Goal: Information Seeking & Learning: Learn about a topic

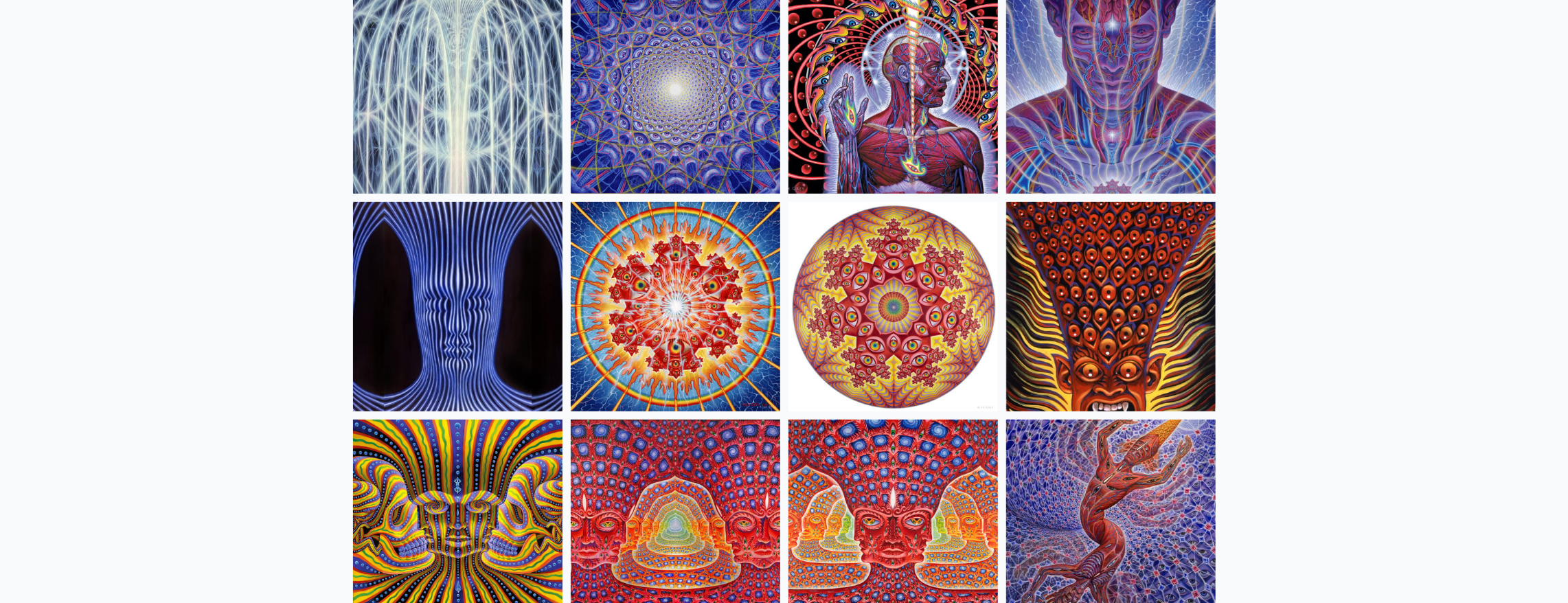
scroll to position [275, 0]
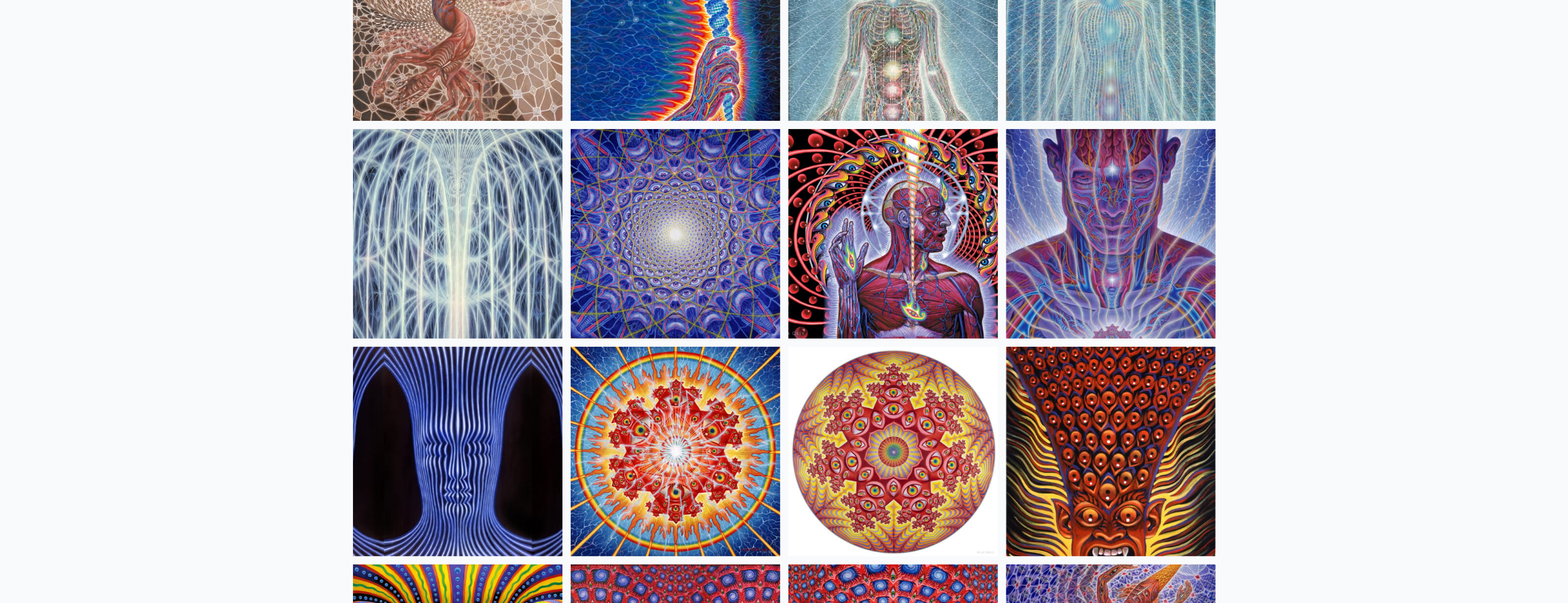
click at [893, 339] on img at bounding box center [892, 233] width 209 height 209
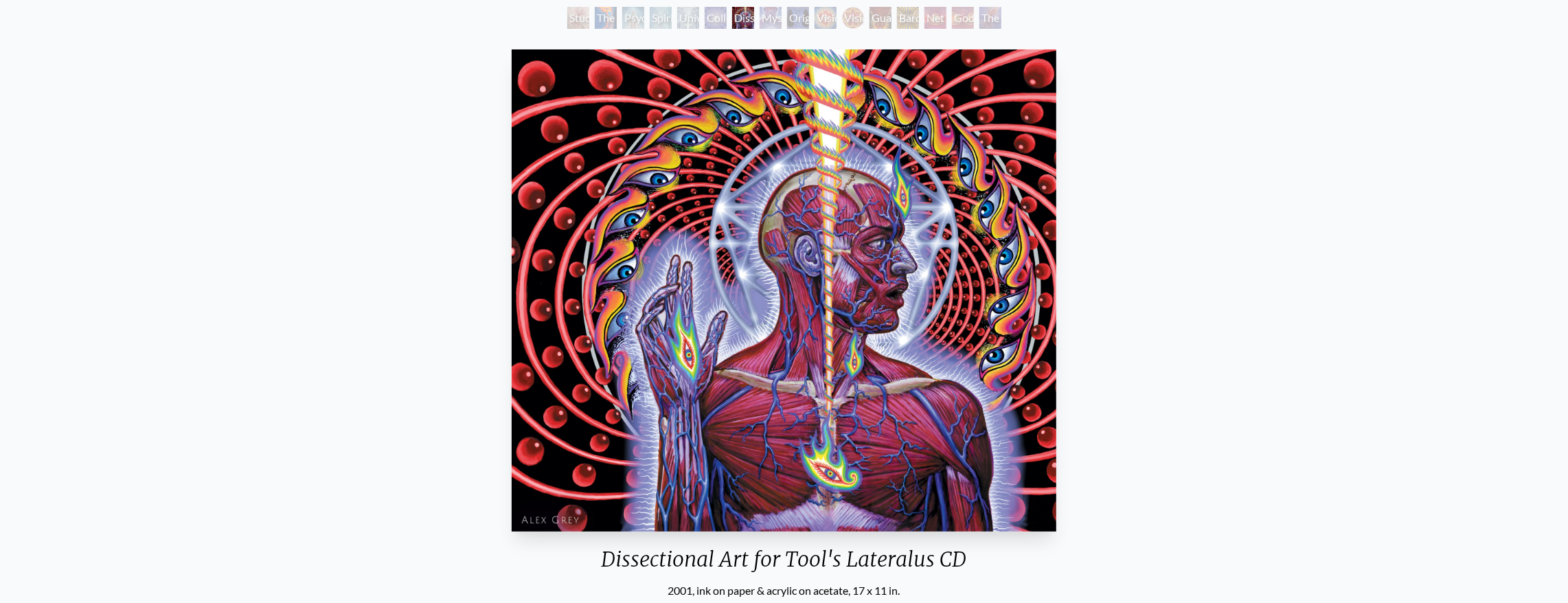
scroll to position [91, 0]
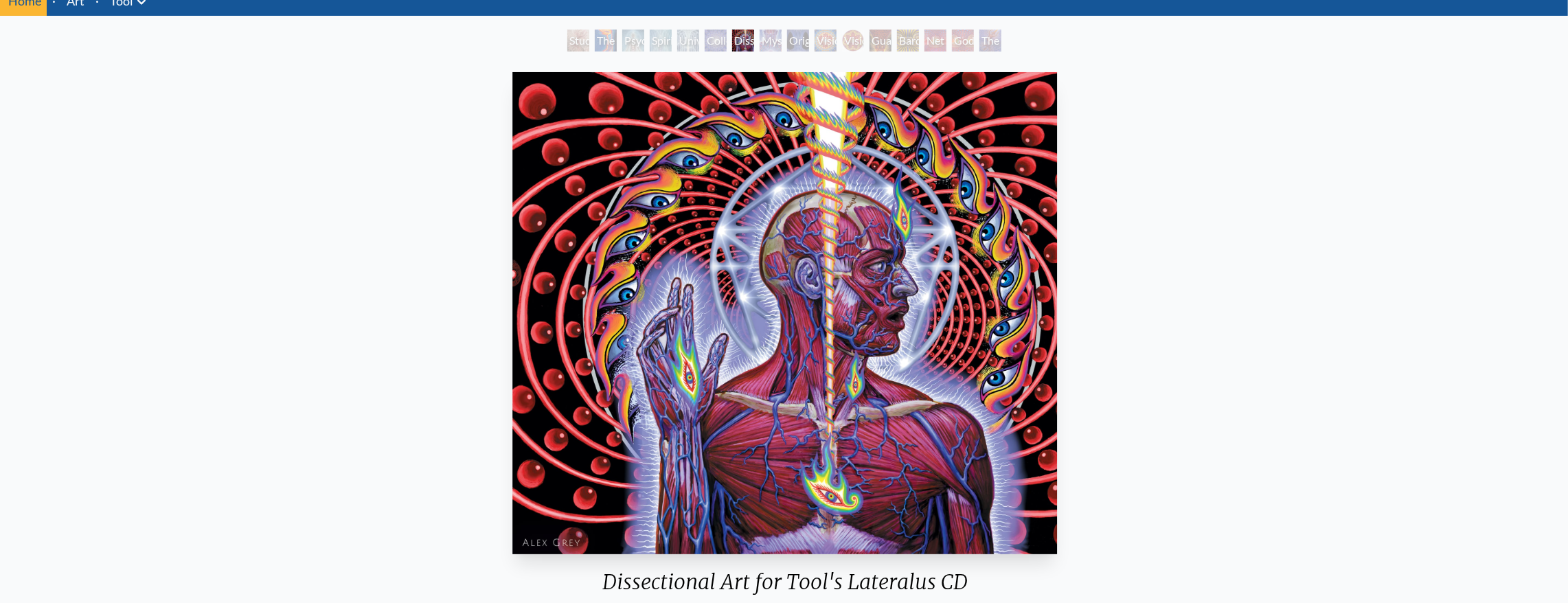
click at [584, 542] on img "7 / 16" at bounding box center [784, 312] width 545 height 482
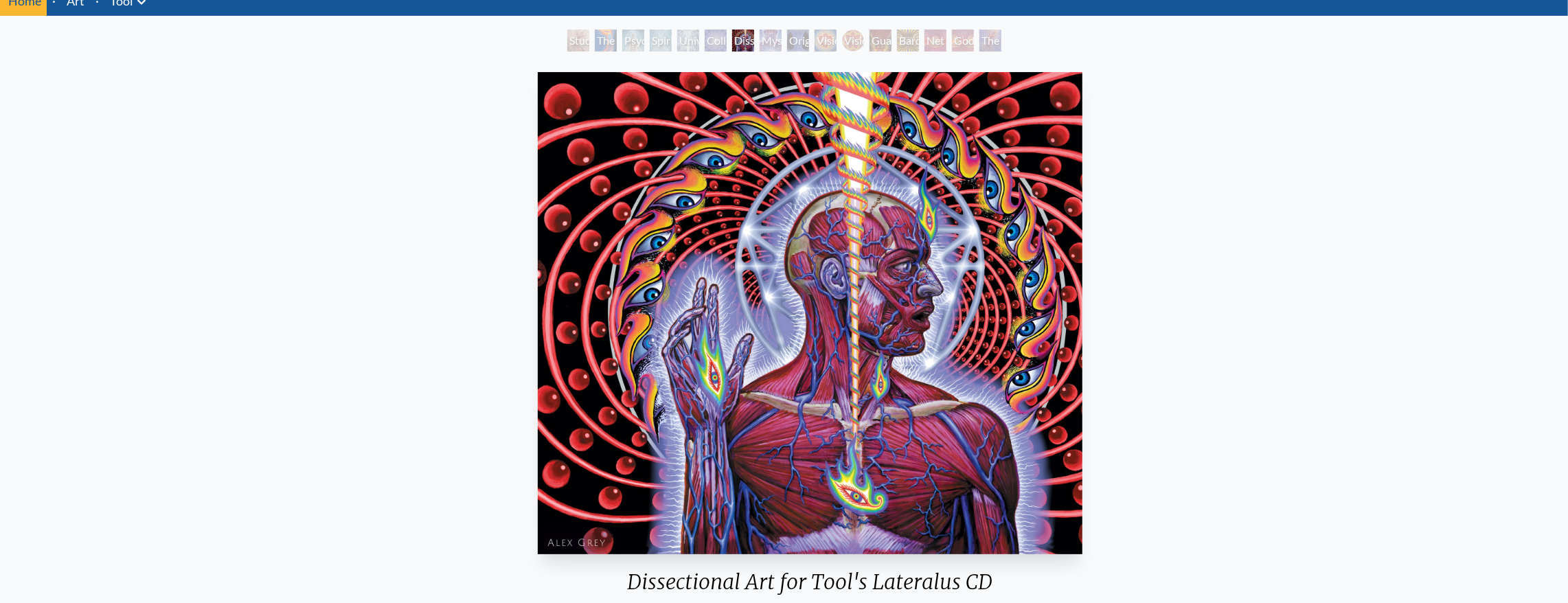
click at [553, 536] on img "7 / 16" at bounding box center [810, 312] width 545 height 482
click at [538, 533] on img "7 / 16" at bounding box center [810, 312] width 545 height 482
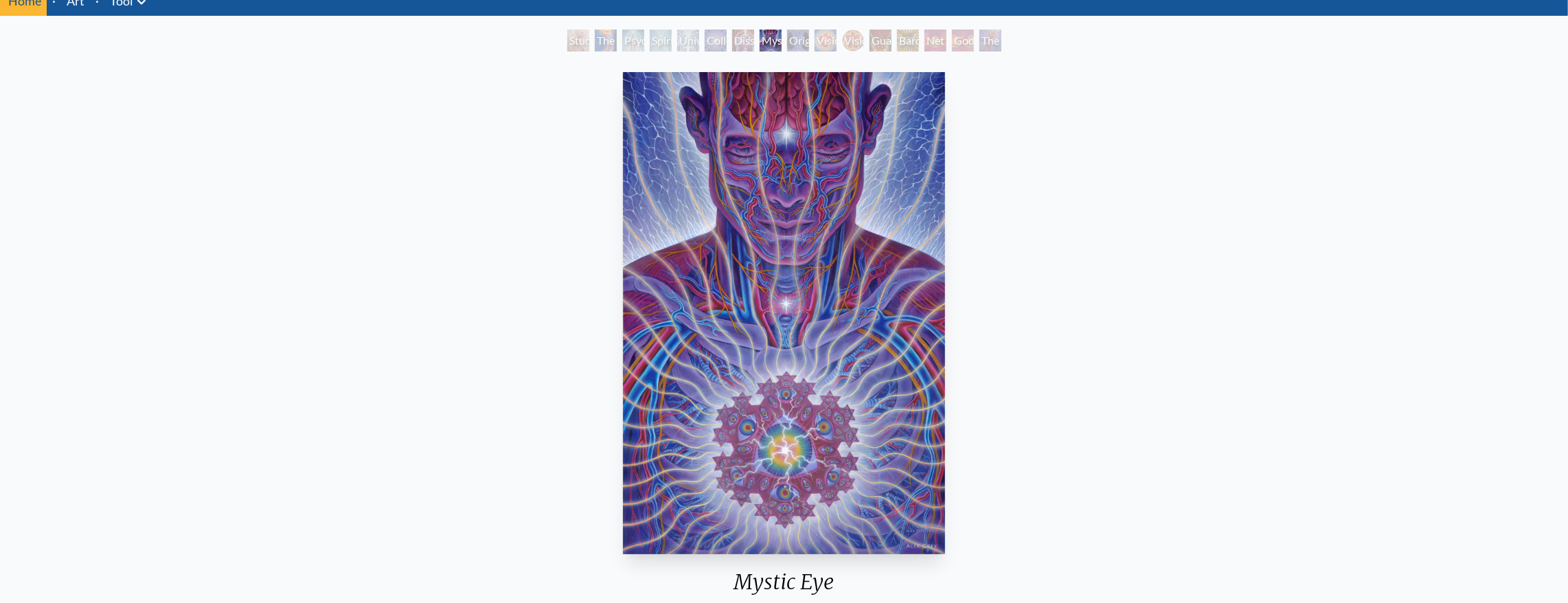
click at [661, 473] on div "Mystic Eye 2018, acrylic on linen, 24 x 30 in. Visit the CoSM Shop CoSM Symbol …" at bounding box center [784, 547] width 1546 height 961
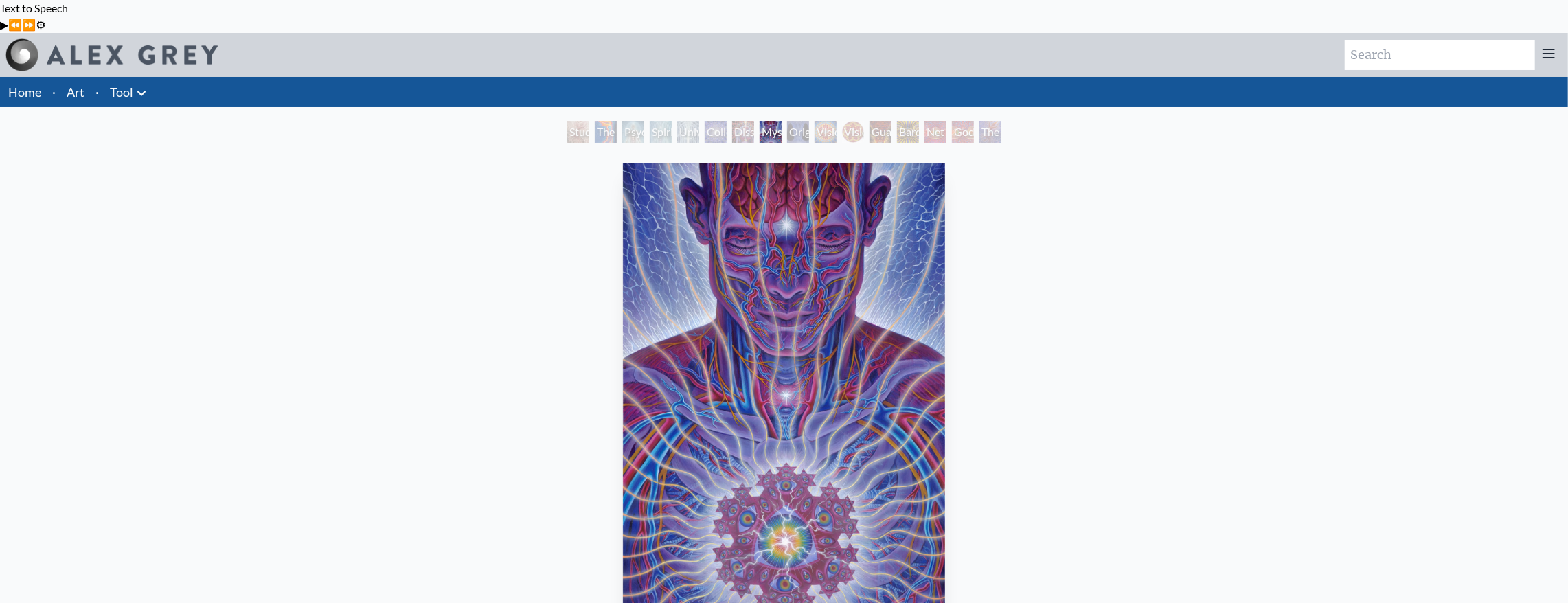
click at [81, 78] on li "Art" at bounding box center [75, 92] width 29 height 31
click at [84, 82] on link "Art" at bounding box center [75, 92] width 18 height 19
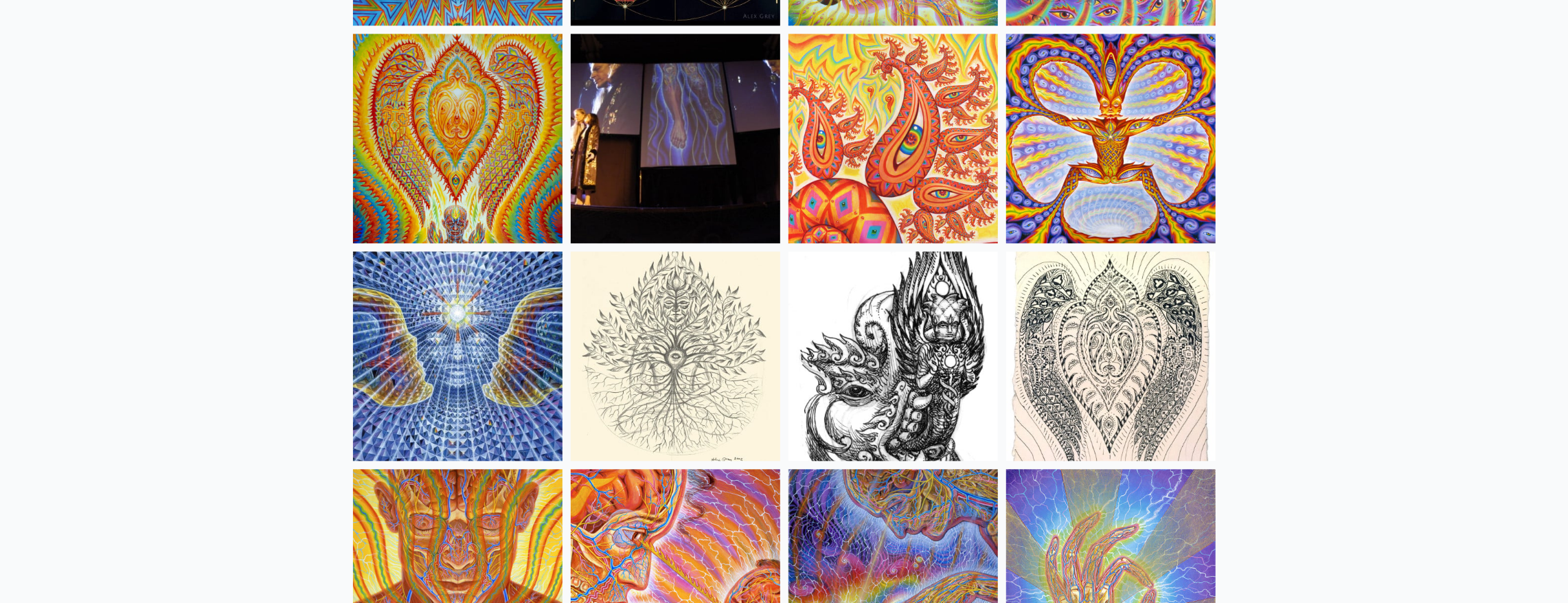
scroll to position [7505, 0]
